Goal: Task Accomplishment & Management: Manage account settings

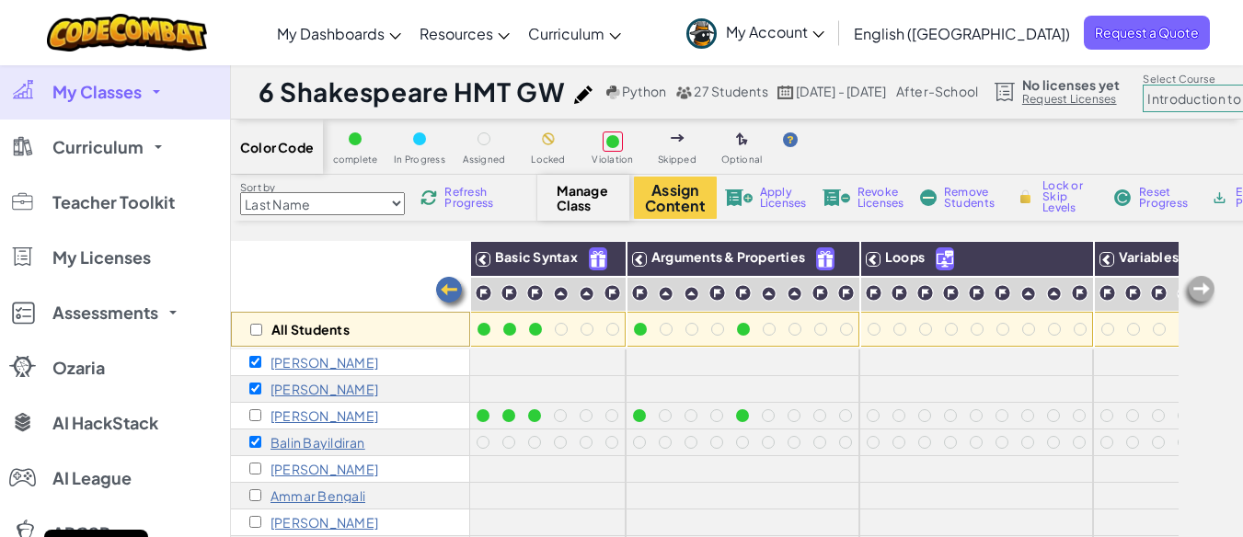
select select "560f1a9f22961295f9427742"
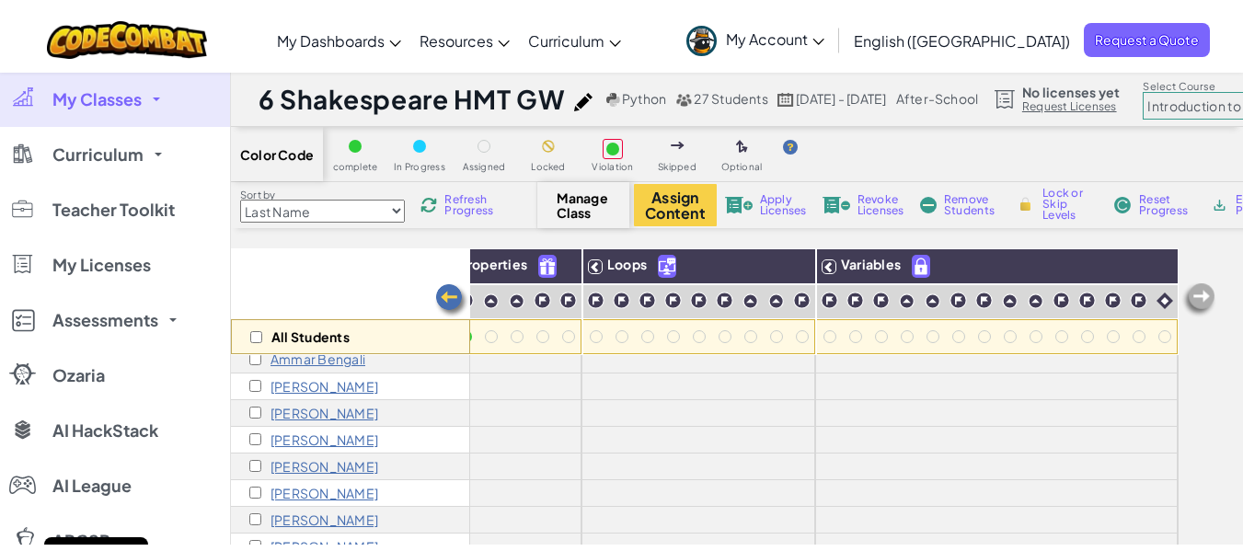
scroll to position [0, 292]
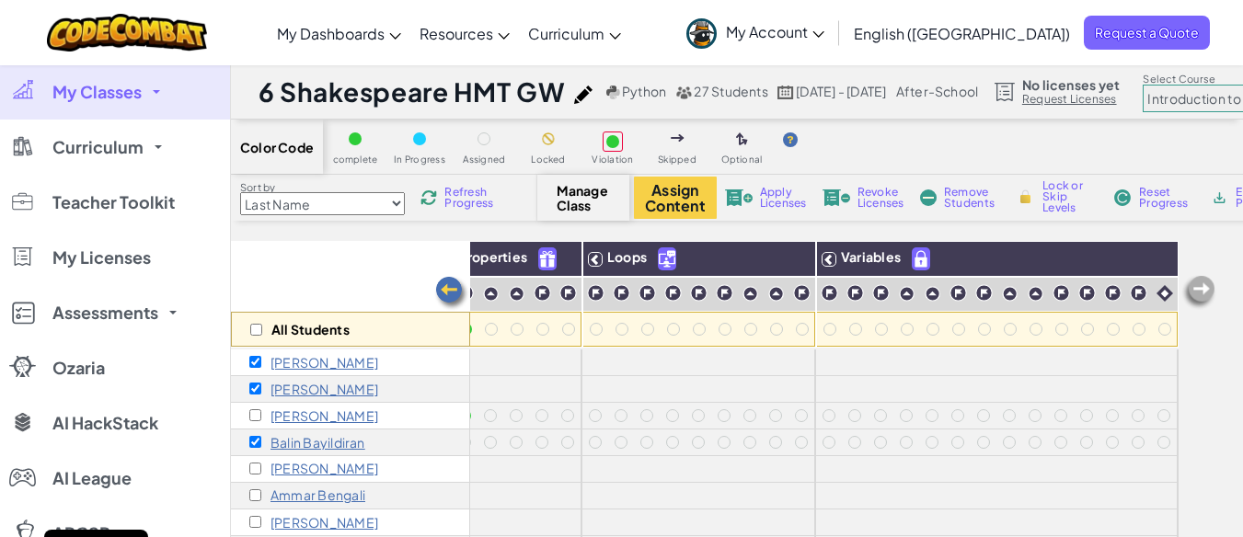
click at [952, 193] on span "Remove Students" at bounding box center [971, 198] width 55 height 22
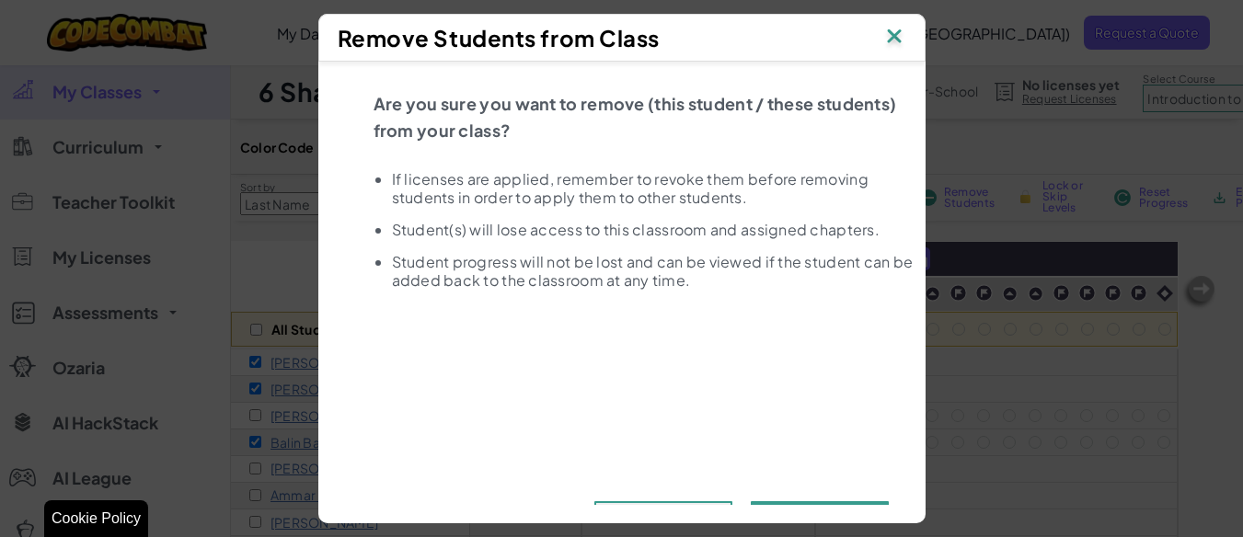
click at [807, 505] on button "Remove" at bounding box center [820, 518] width 138 height 32
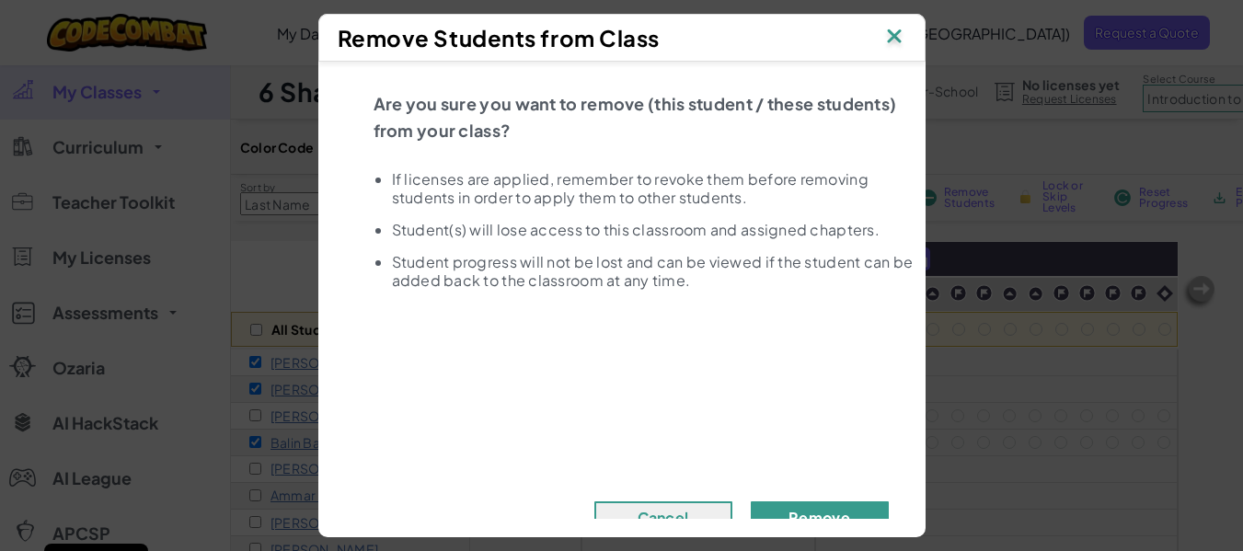
click at [806, 504] on button "Remove" at bounding box center [820, 518] width 138 height 32
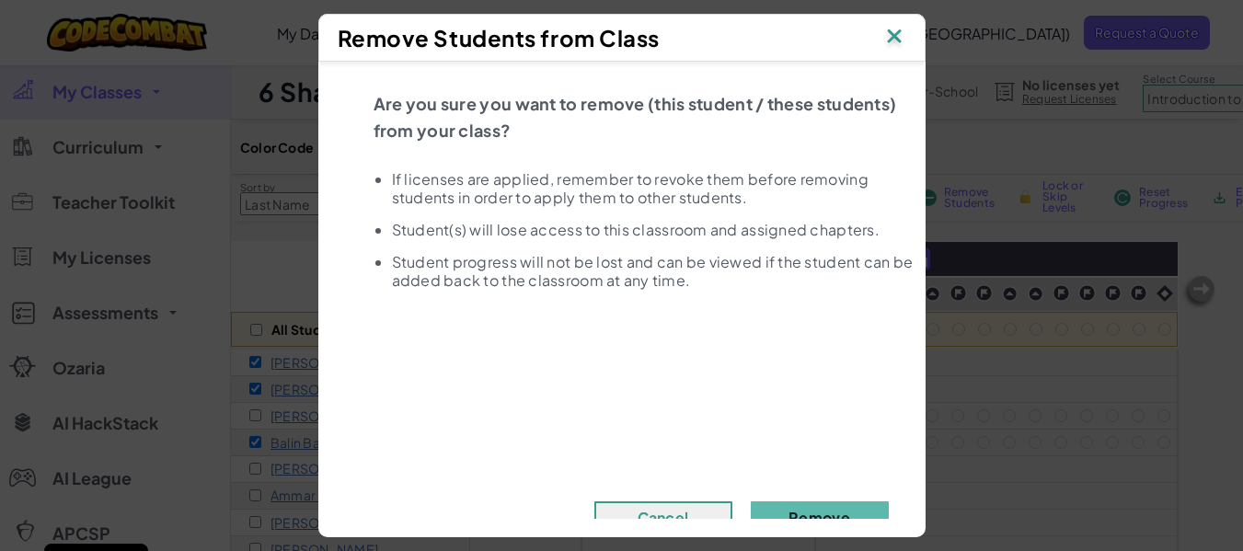
click at [896, 37] on img at bounding box center [895, 38] width 24 height 28
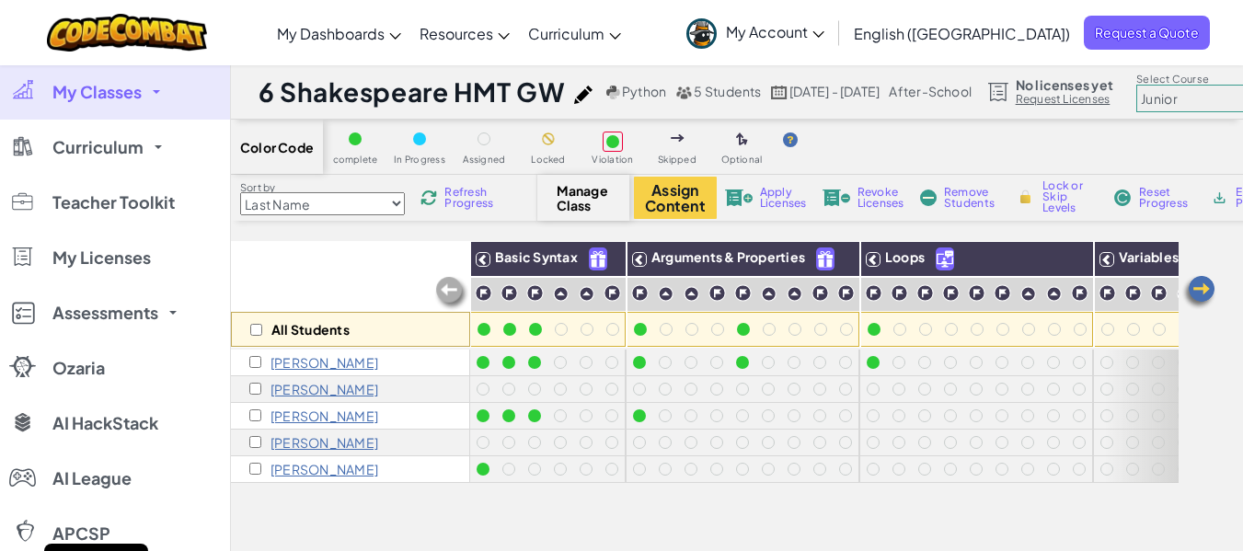
click at [130, 93] on span "My Classes" at bounding box center [96, 92] width 89 height 17
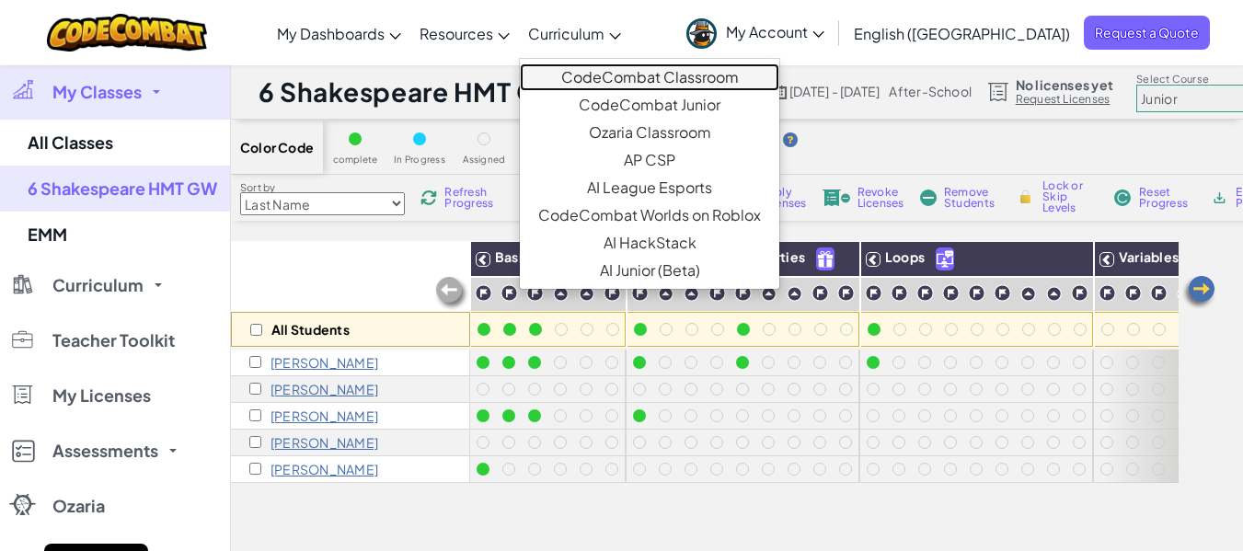
click at [672, 77] on link "CodeCombat Classroom" at bounding box center [650, 77] width 260 height 28
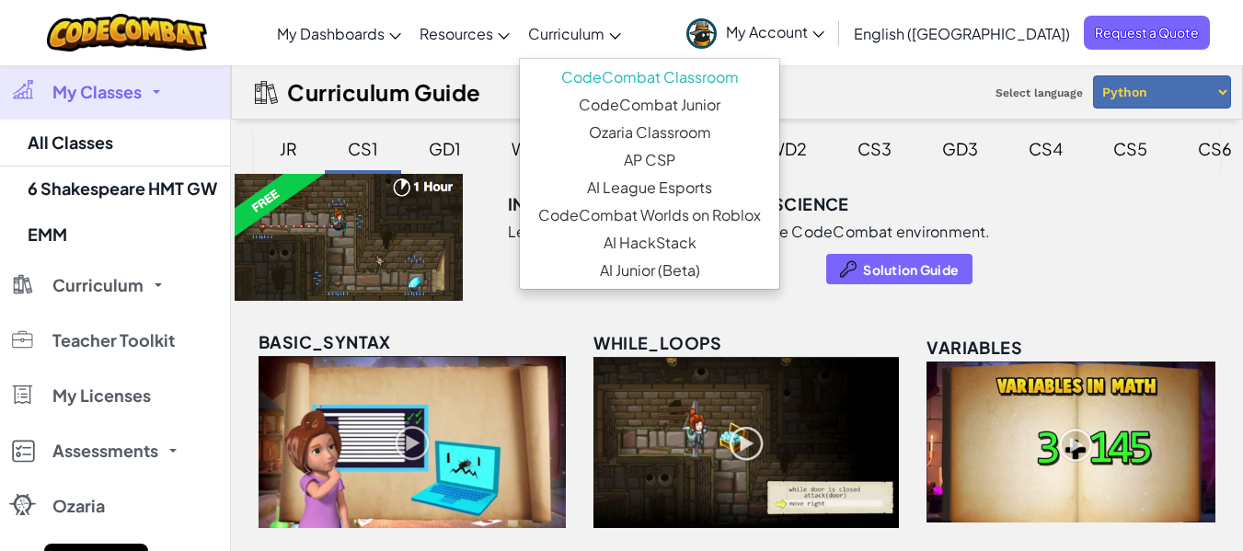
click at [630, 42] on link "Curriculum" at bounding box center [574, 33] width 111 height 50
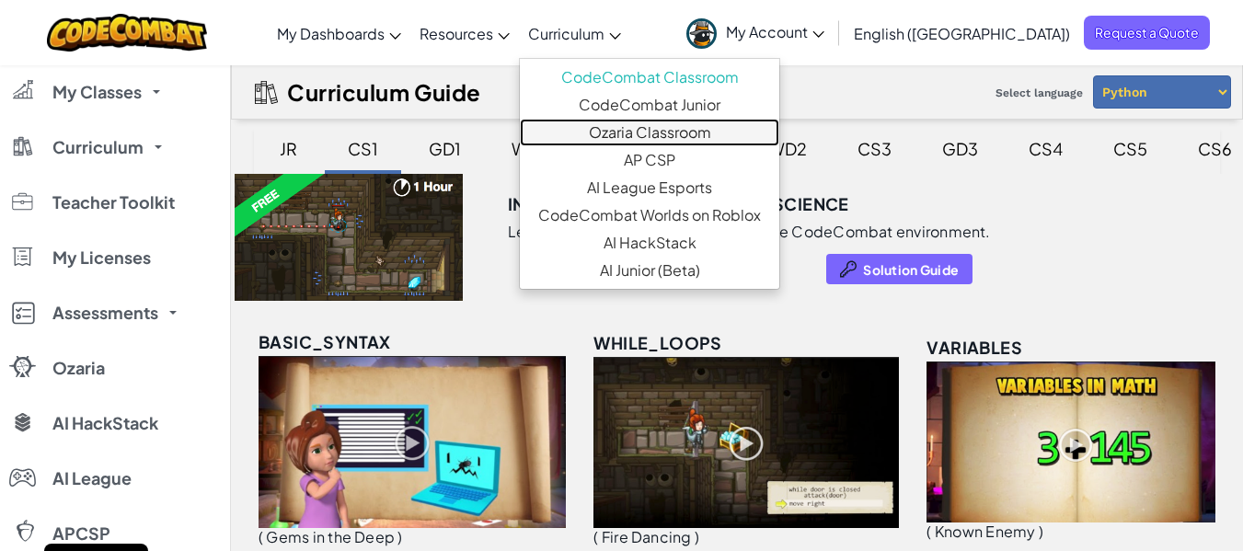
click at [713, 133] on link "Ozaria Classroom" at bounding box center [650, 133] width 260 height 28
